Goal: Information Seeking & Learning: Learn about a topic

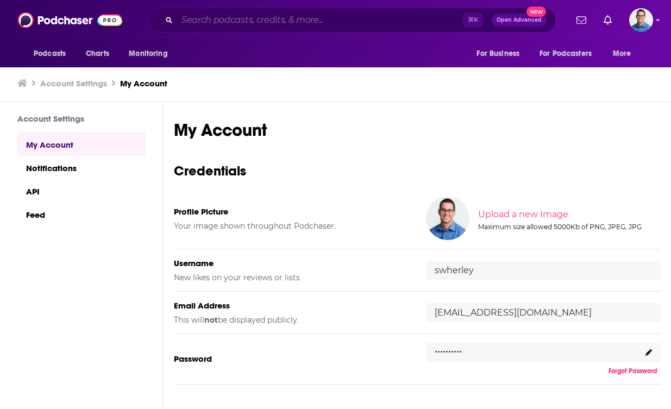
click at [288, 20] on input "Search podcasts, credits, & more..." at bounding box center [320, 19] width 286 height 17
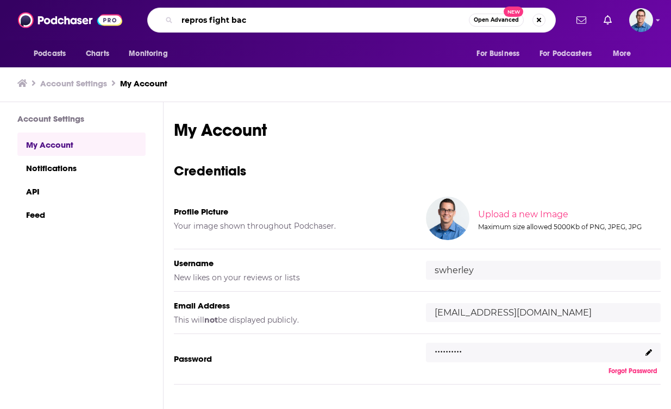
type input "repros fight back"
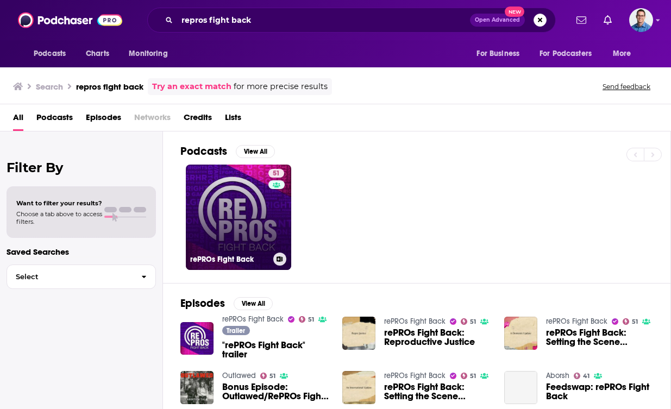
click at [225, 193] on link "51 rePROs Fight Back" at bounding box center [238, 217] width 105 height 105
